Goal: Transaction & Acquisition: Register for event/course

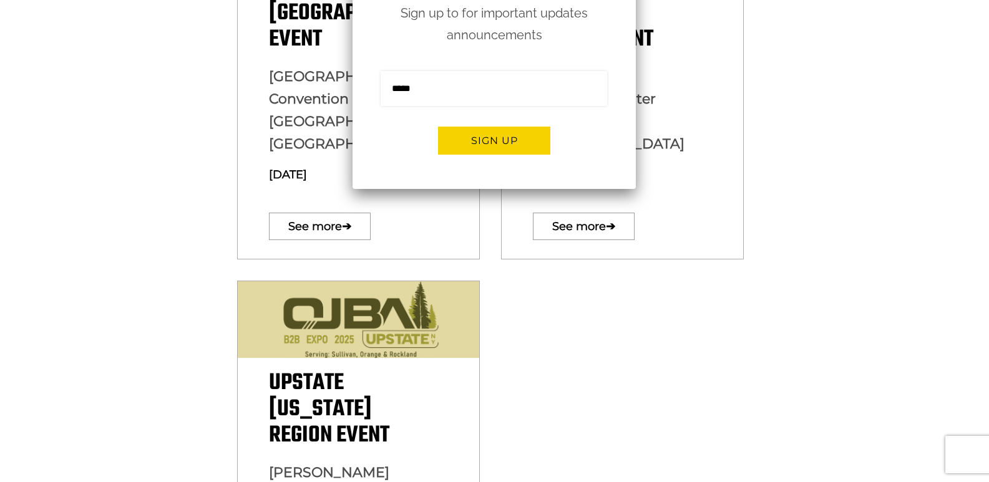
scroll to position [499, 0]
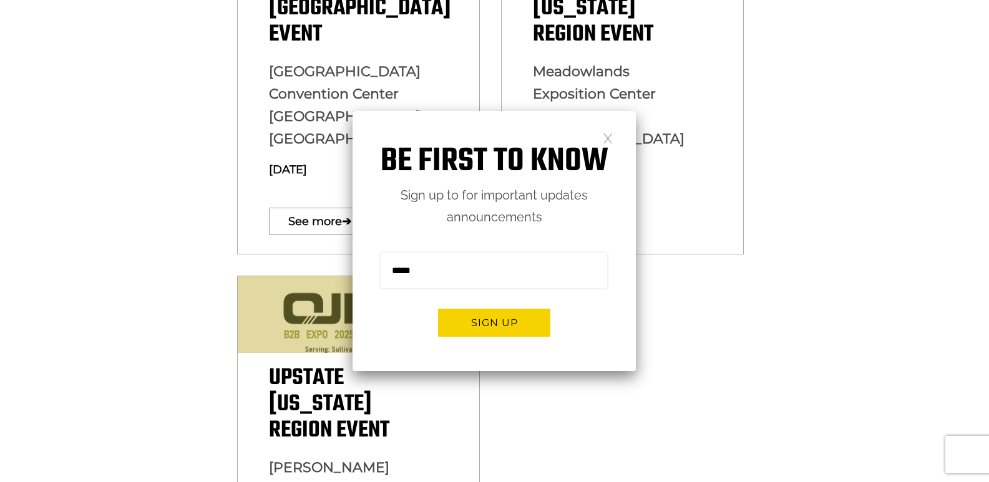
click at [607, 143] on link at bounding box center [607, 137] width 11 height 11
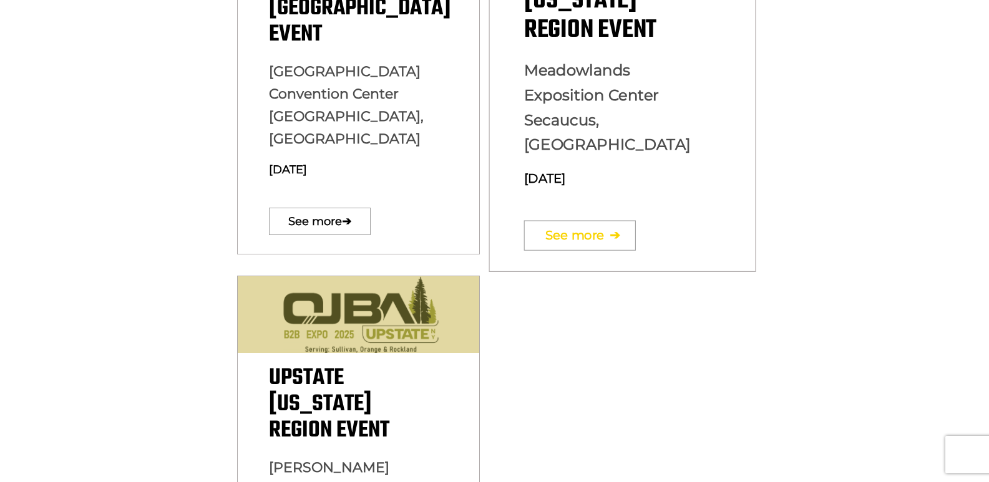
click at [569, 220] on link "See more ➔" at bounding box center [580, 235] width 112 height 30
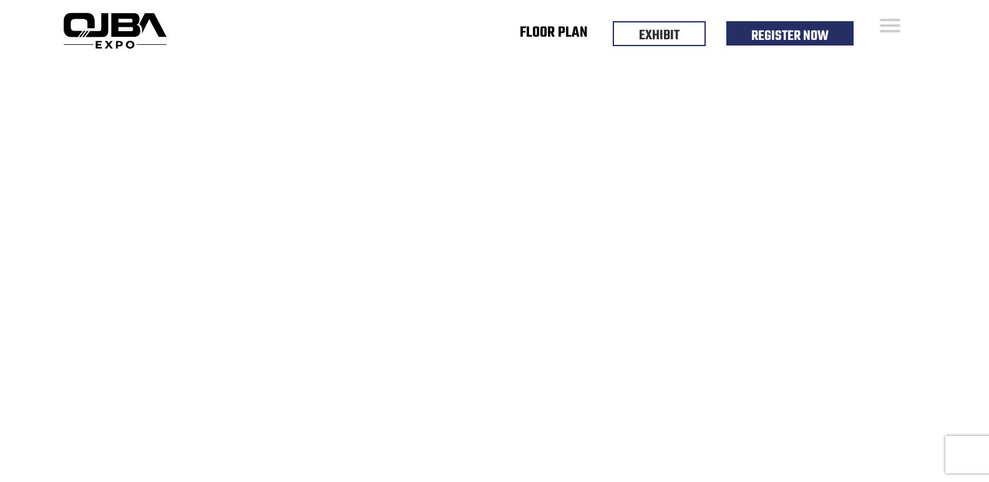
click at [556, 37] on link "Floor Plan" at bounding box center [554, 35] width 68 height 4
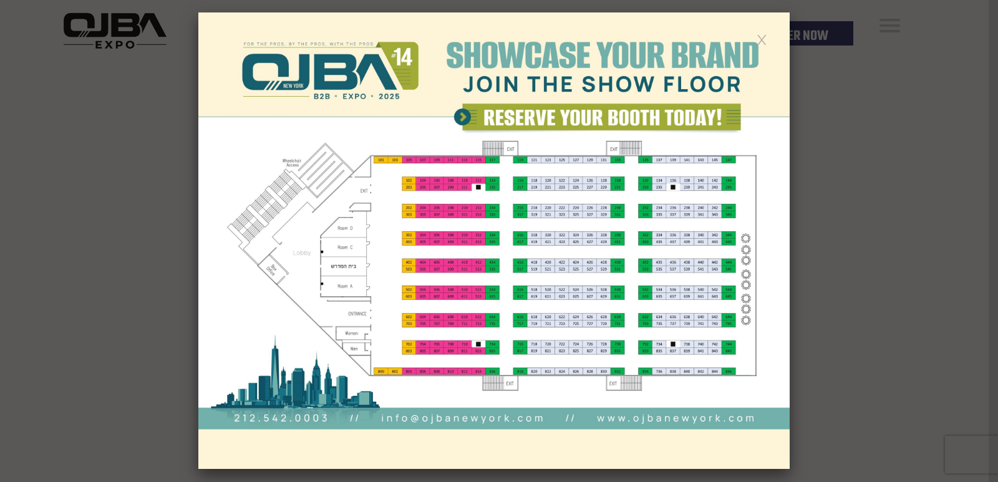
click at [765, 41] on link at bounding box center [762, 39] width 11 height 11
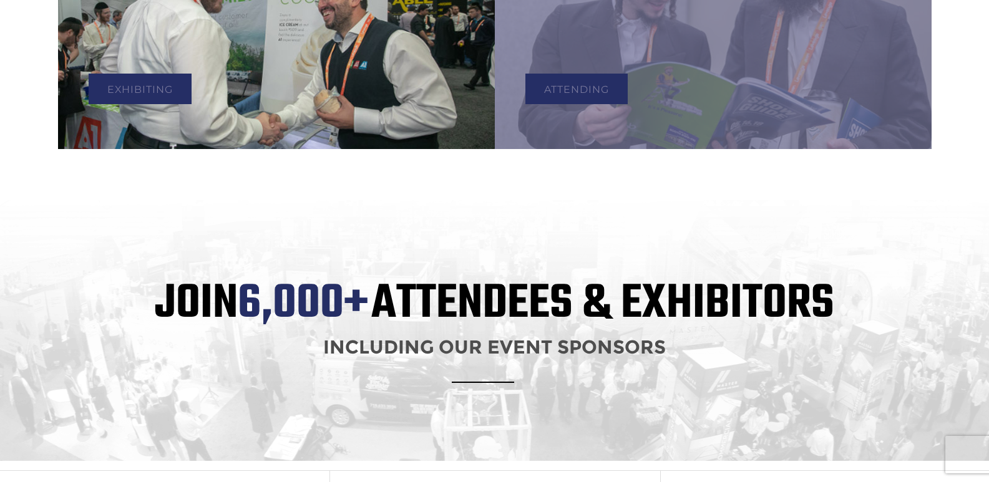
scroll to position [686, 0]
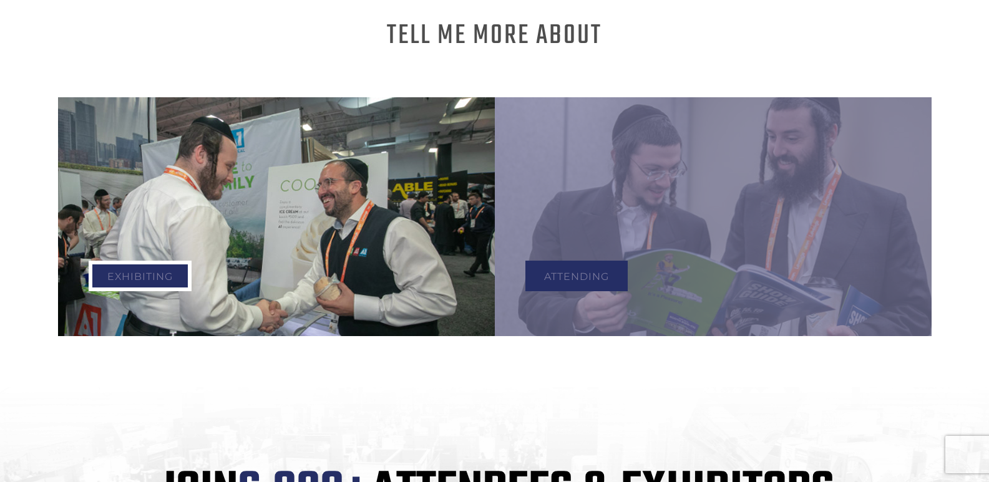
click at [117, 261] on link "Exhibiting" at bounding box center [140, 276] width 103 height 31
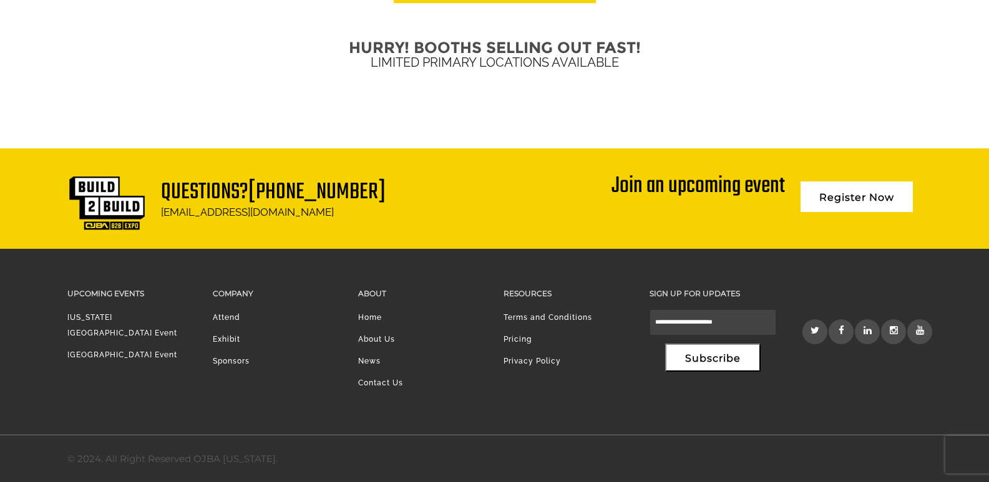
click at [233, 333] on li "Exhibit" at bounding box center [276, 343] width 127 height 22
click at [229, 336] on link "Exhibit" at bounding box center [226, 339] width 27 height 9
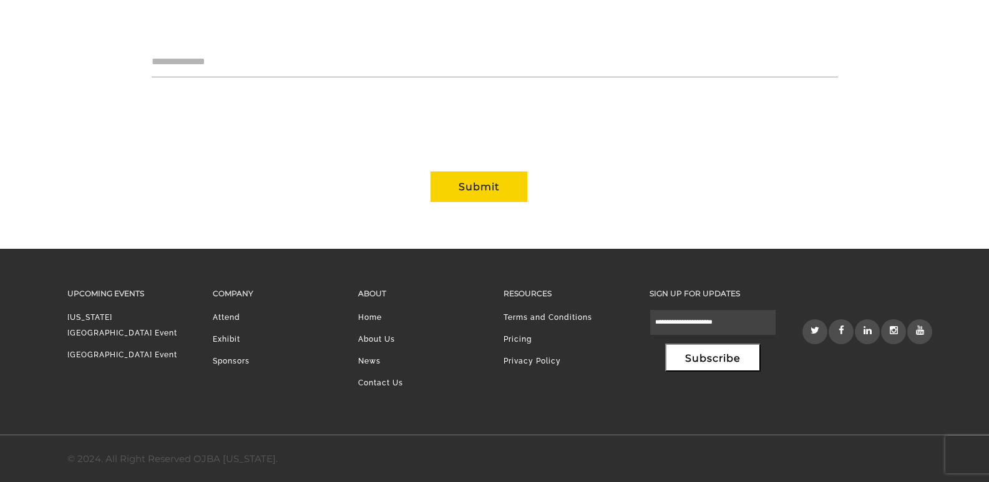
scroll to position [768, 0]
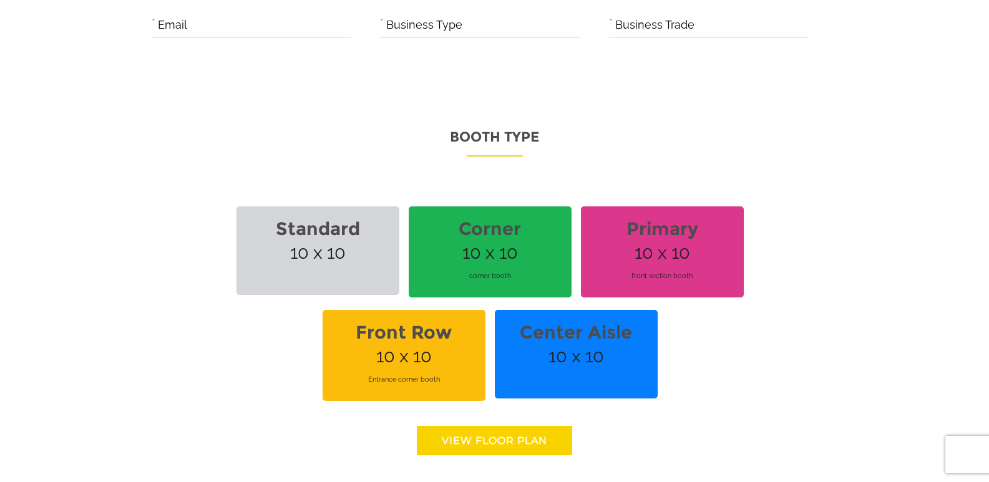
click at [493, 440] on link "View floor Plan" at bounding box center [494, 440] width 155 height 29
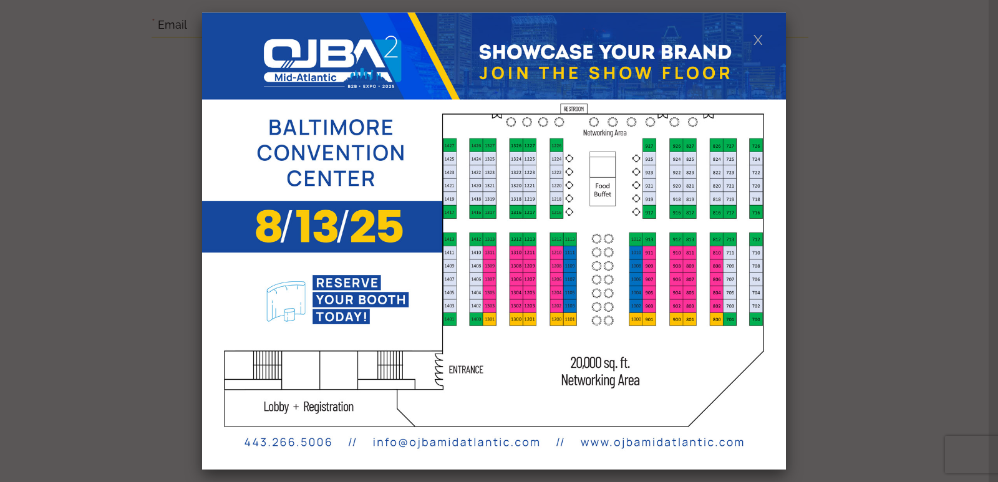
click at [755, 39] on link at bounding box center [758, 39] width 11 height 11
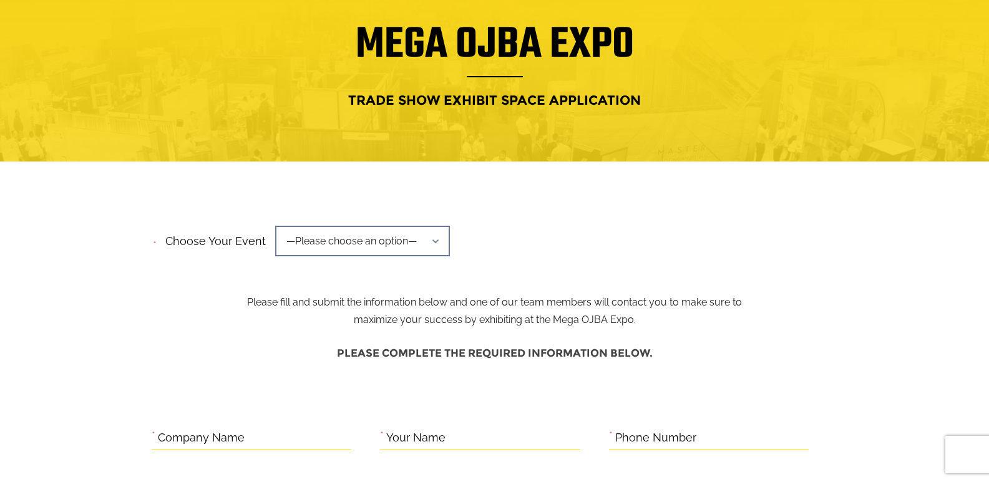
scroll to position [0, 0]
click at [386, 233] on span "—Please choose an option—" at bounding box center [362, 241] width 175 height 31
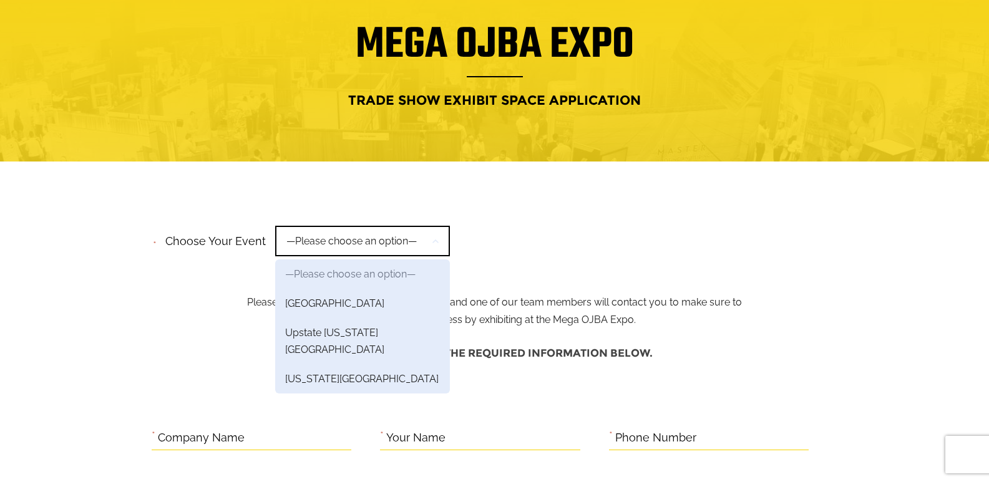
click at [445, 237] on span "—Please choose an option—" at bounding box center [362, 241] width 175 height 31
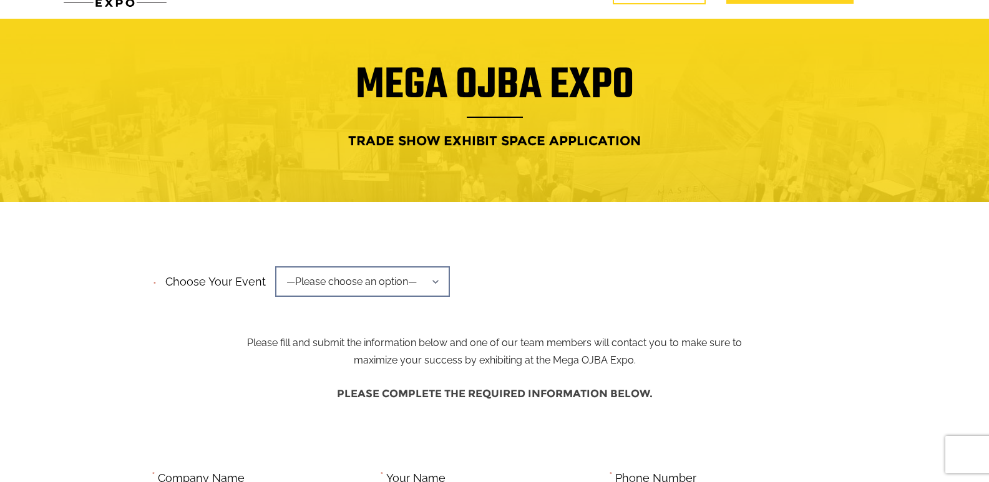
scroll to position [20, 0]
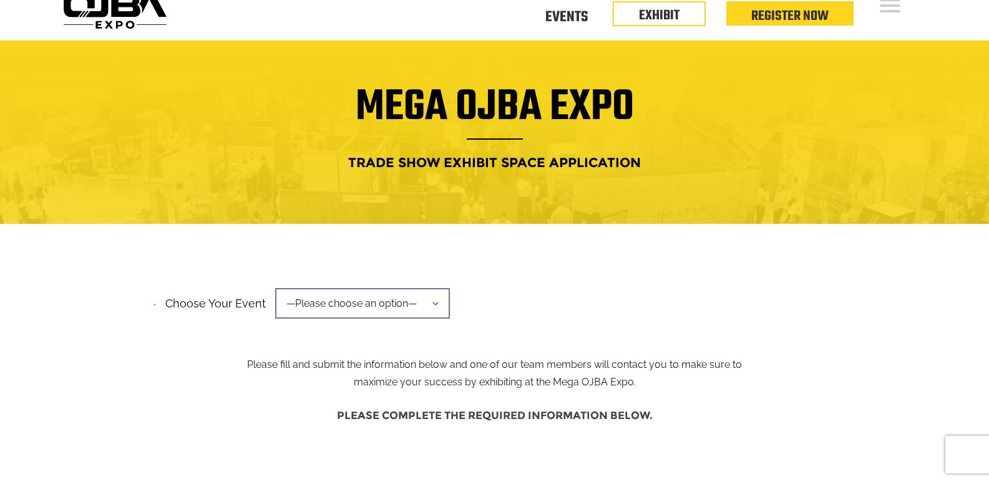
click at [430, 304] on span "—Please choose an option—" at bounding box center [362, 303] width 175 height 31
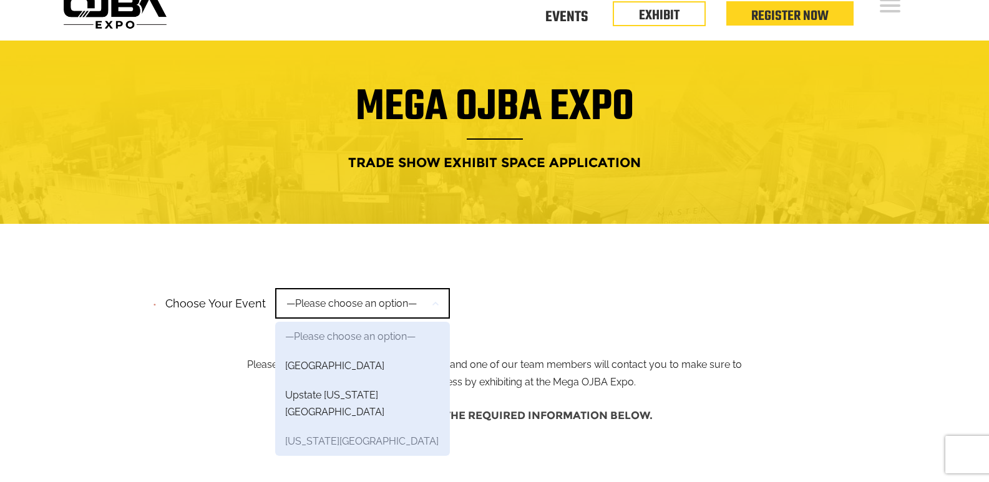
click at [341, 427] on link "New York Region" at bounding box center [362, 441] width 175 height 29
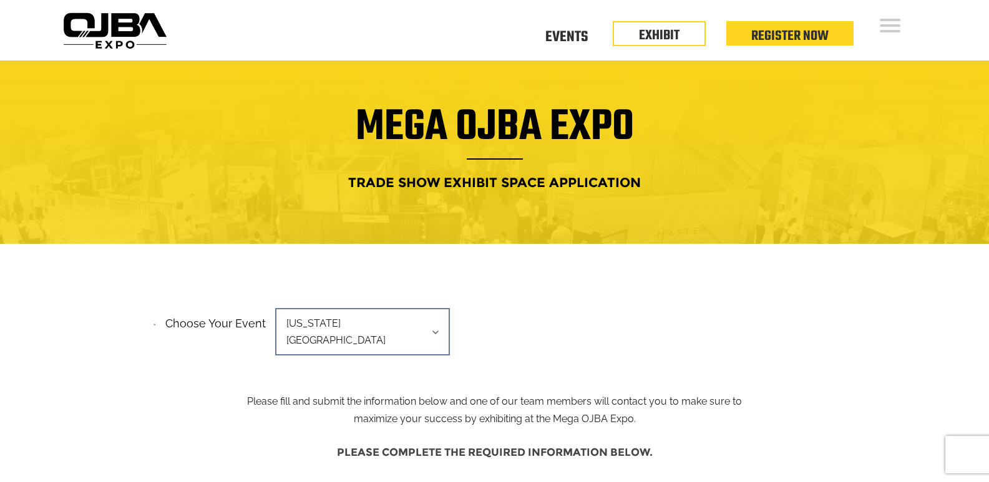
click at [659, 52] on div "Floor Plan Floor Plan Events Floor Plan EXHIBIT Register Now" at bounding box center [552, 30] width 760 height 60
click at [665, 40] on link "EXHIBIT" at bounding box center [659, 32] width 41 height 21
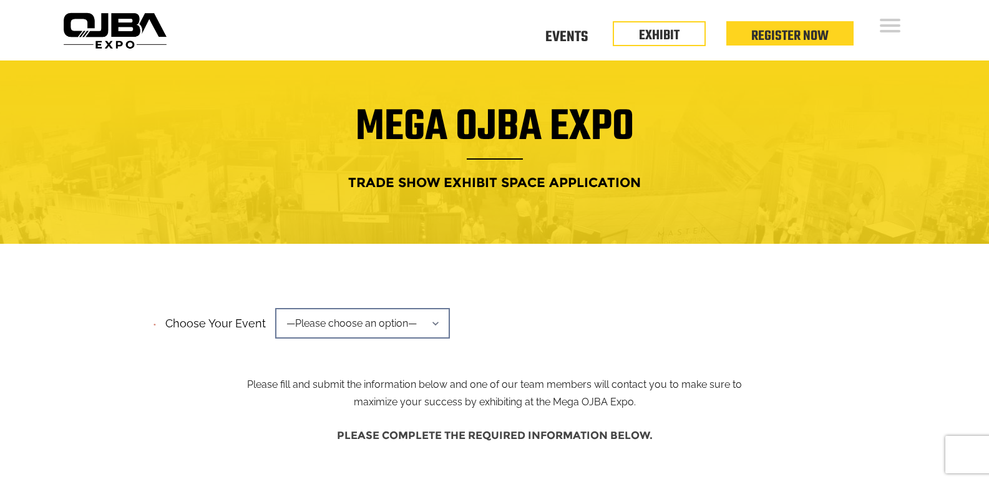
click at [870, 27] on div "Floor Plan Floor Plan Events Floor Plan EXHIBIT Register Now" at bounding box center [552, 30] width 760 height 60
click at [877, 25] on div "Floor Plan Floor Plan Events Floor Plan EXHIBIT Register Now" at bounding box center [552, 30] width 760 height 60
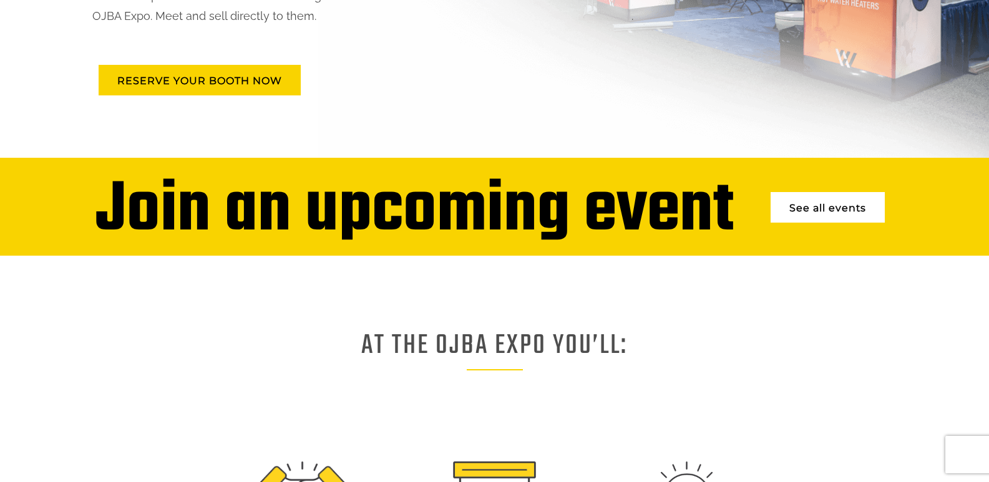
scroll to position [312, 0]
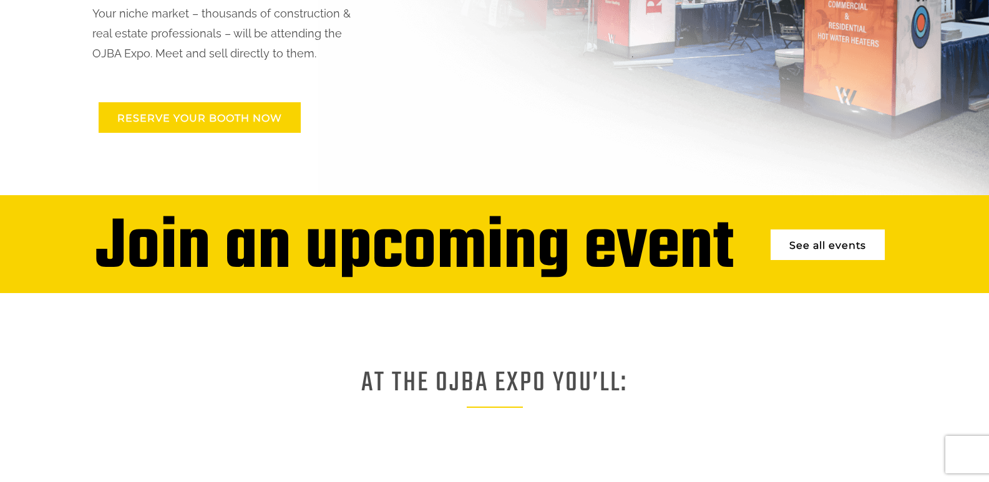
click at [215, 119] on link "RESERVE YOUR BOOTH NOW" at bounding box center [200, 117] width 202 height 31
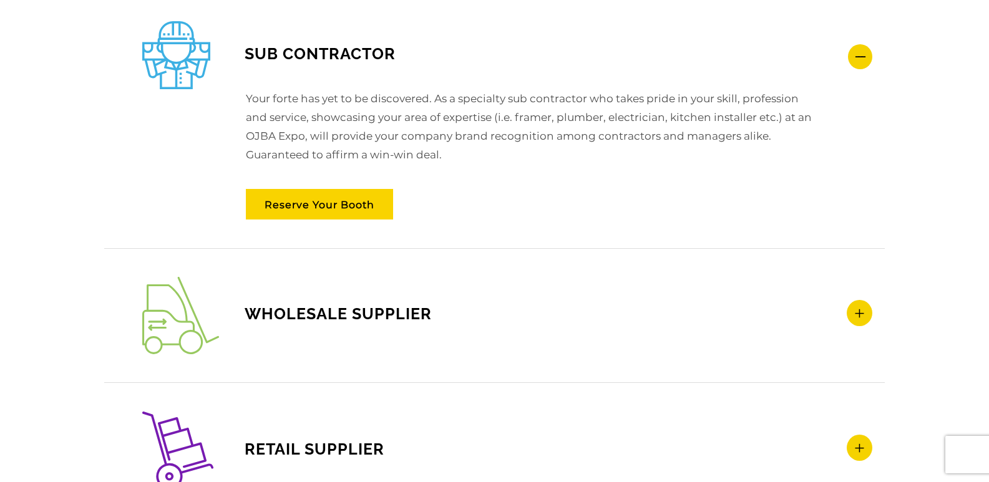
scroll to position [1714, 0]
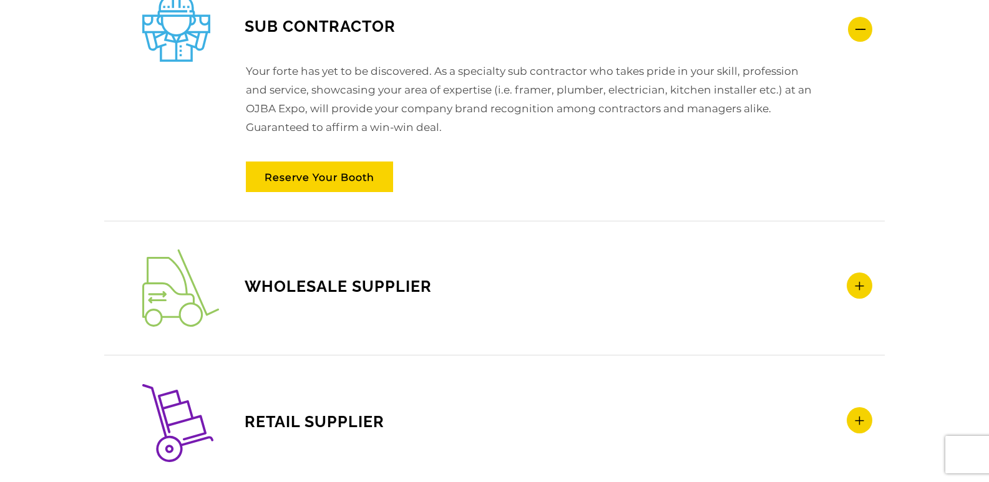
click at [859, 287] on icon at bounding box center [859, 286] width 26 height 26
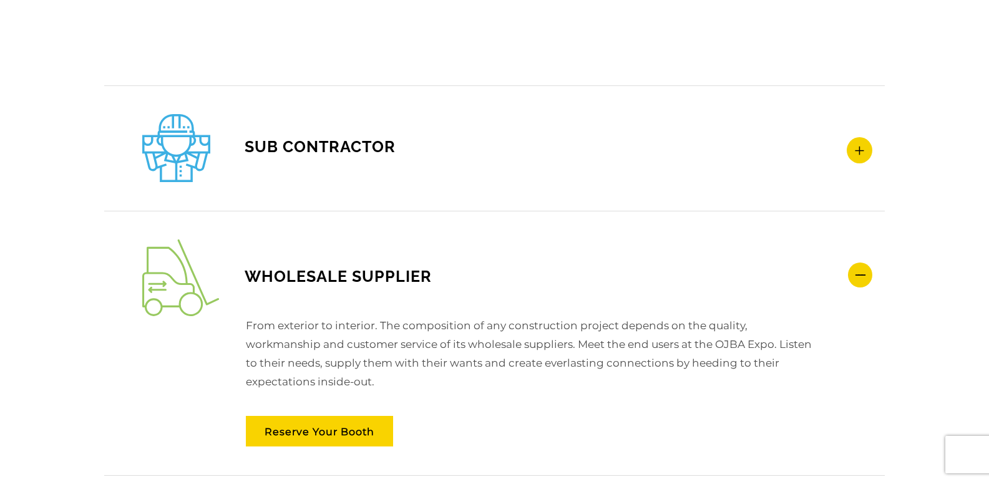
scroll to position [1589, 0]
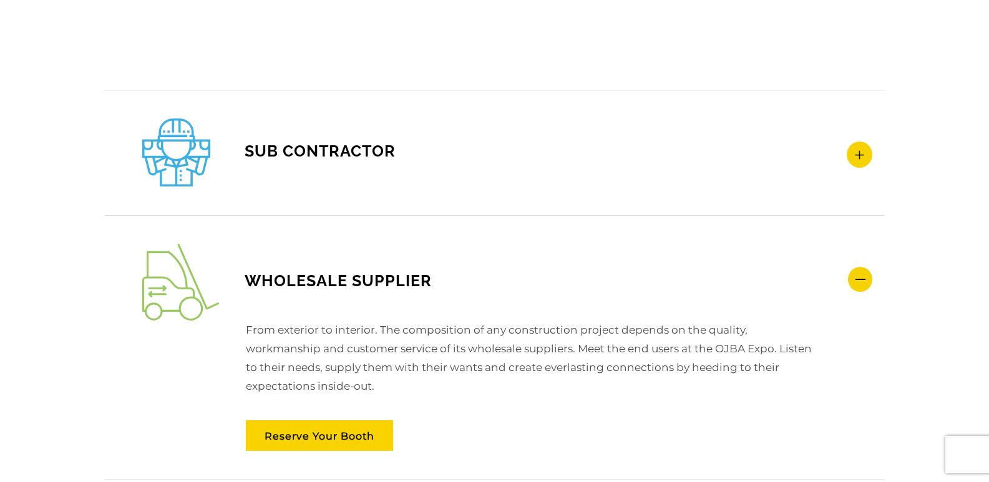
click at [862, 278] on icon at bounding box center [860, 279] width 24 height 25
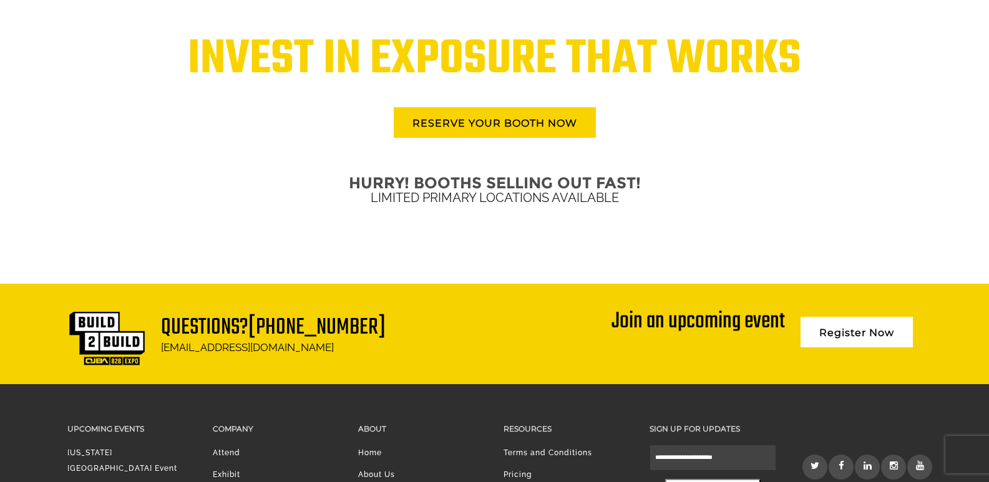
scroll to position [2792, 0]
